Goal: Task Accomplishment & Management: Manage account settings

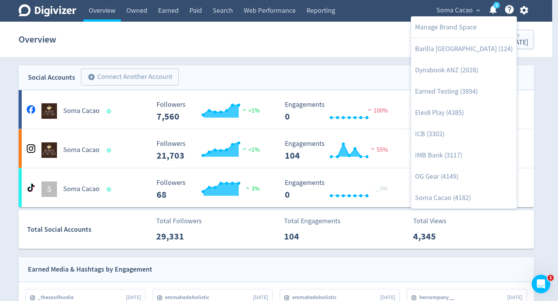
click at [525, 13] on div at bounding box center [279, 150] width 558 height 301
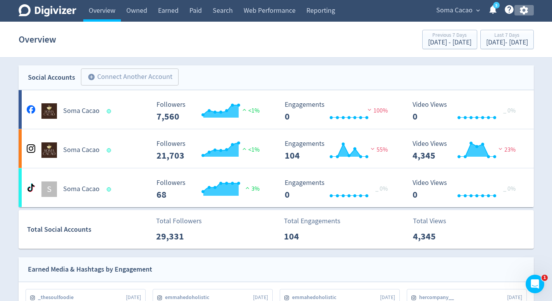
click at [526, 13] on icon "button" at bounding box center [524, 10] width 10 height 10
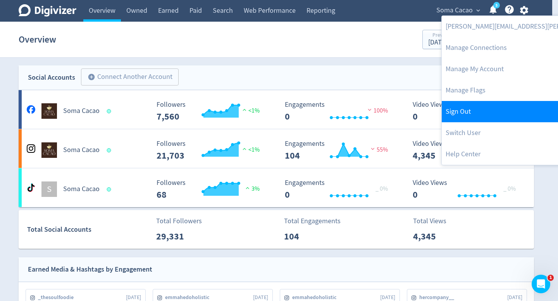
click at [484, 110] on link "Sign Out" at bounding box center [545, 111] width 207 height 21
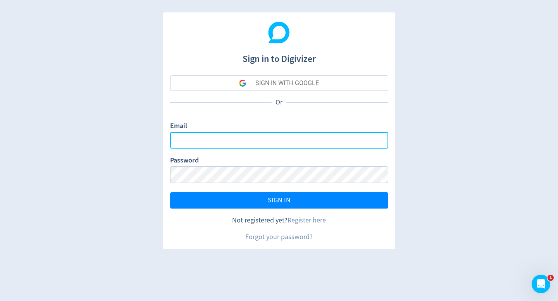
type input "[DOMAIN_NAME][EMAIL_ADDRESS][DOMAIN_NAME]"
click at [316, 148] on input "[DOMAIN_NAME][EMAIL_ADDRESS][DOMAIN_NAME]" at bounding box center [279, 140] width 218 height 17
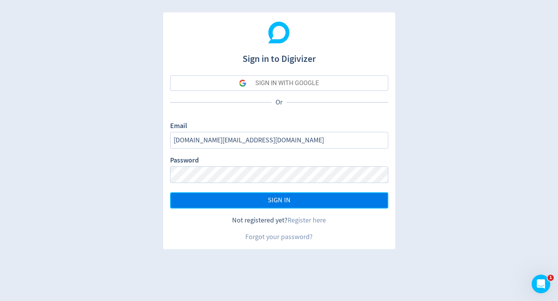
click at [299, 202] on button "SIGN IN" at bounding box center [279, 200] width 218 height 16
